Goal: Find specific page/section: Find specific page/section

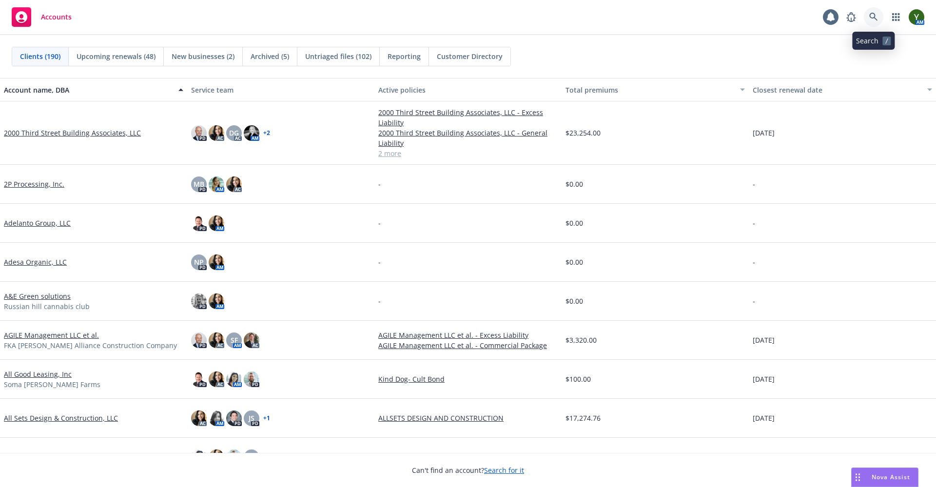
click at [872, 17] on icon at bounding box center [873, 17] width 9 height 9
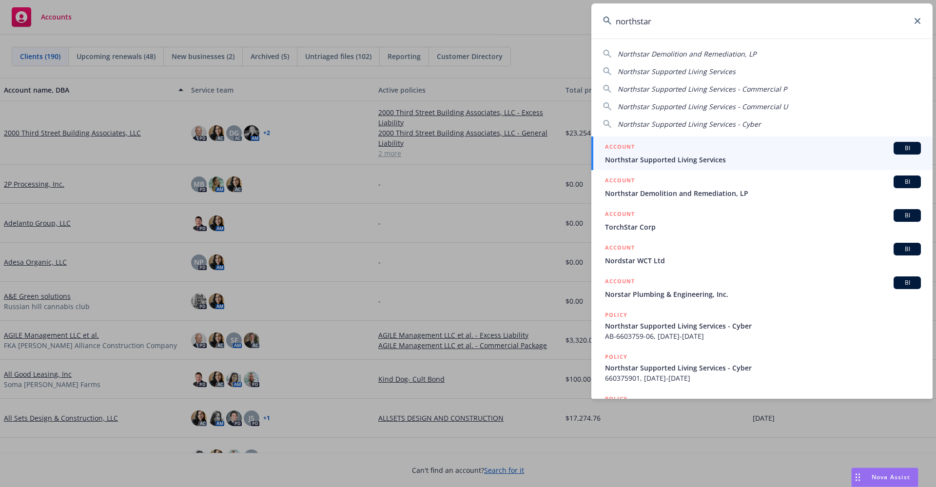
type input "northstar"
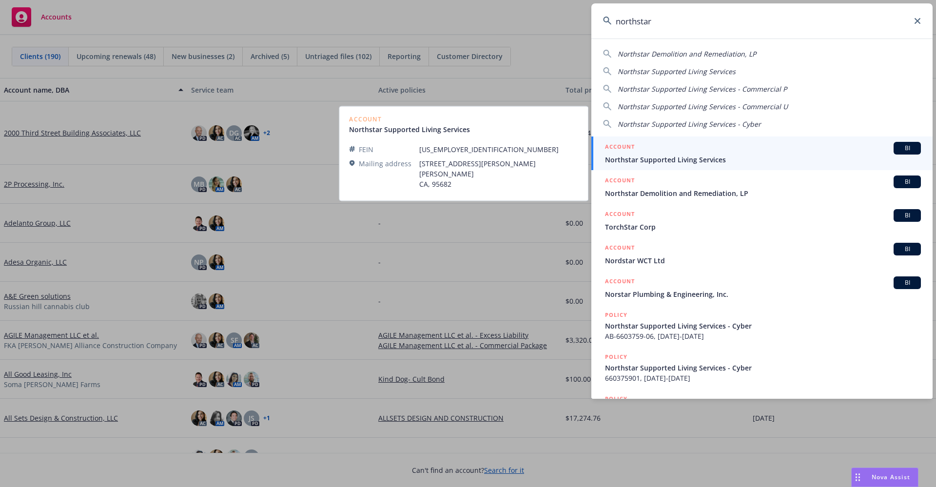
click at [673, 163] on span "Northstar Supported Living Services" at bounding box center [763, 160] width 316 height 10
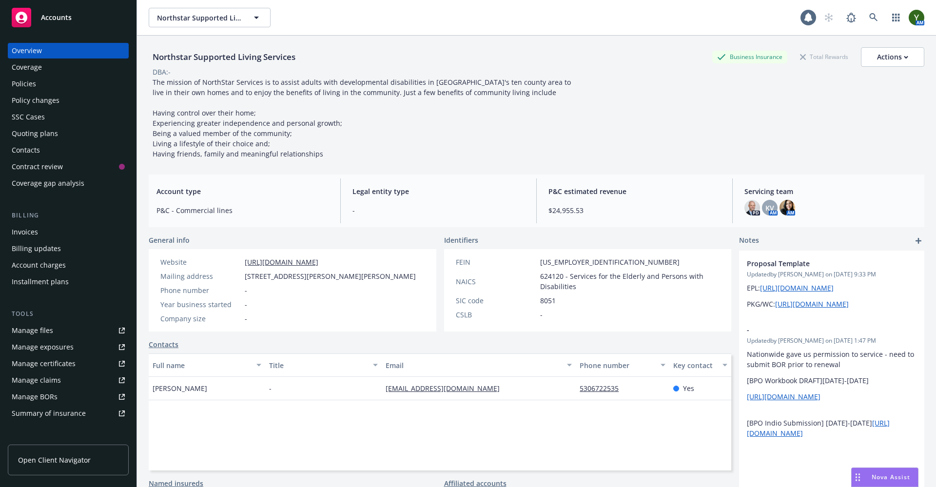
click at [60, 135] on div "Quoting plans" at bounding box center [68, 134] width 113 height 16
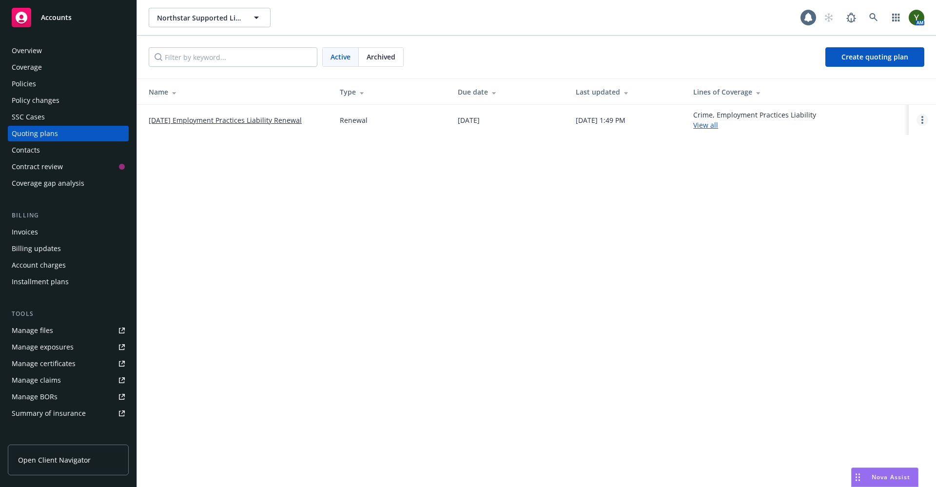
click at [918, 118] on link "Open options" at bounding box center [922, 120] width 12 height 12
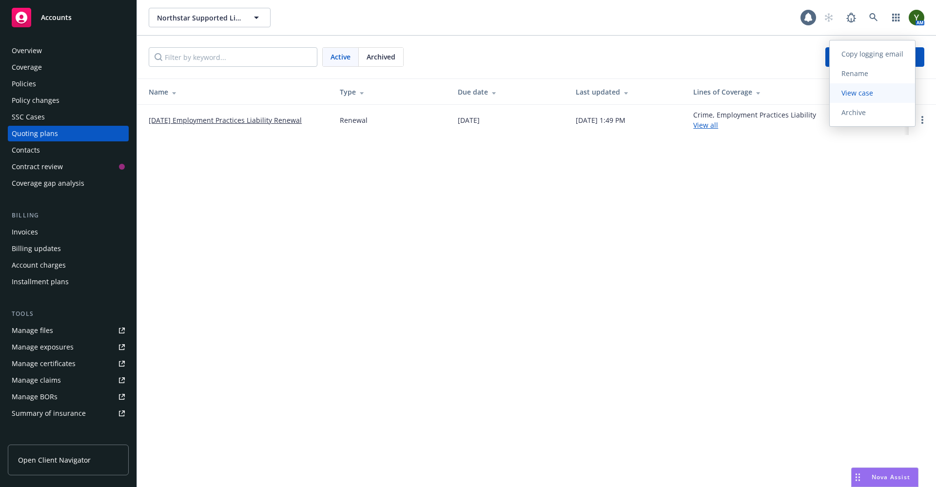
click at [873, 90] on span "View case" at bounding box center [857, 92] width 55 height 9
